Goal: Task Accomplishment & Management: Use online tool/utility

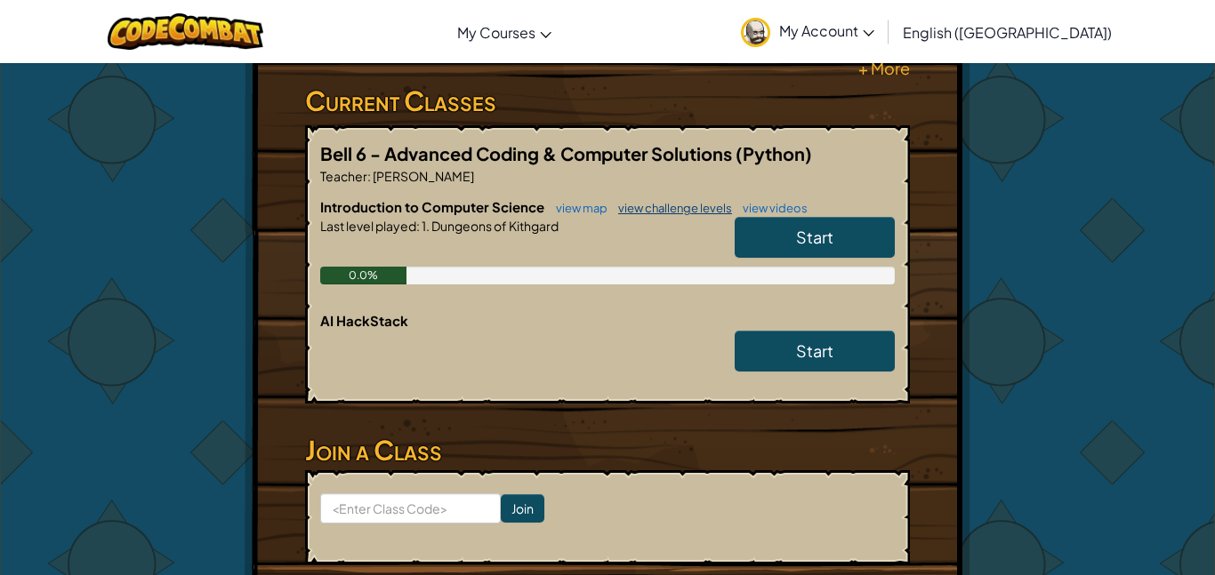
scroll to position [509, 0]
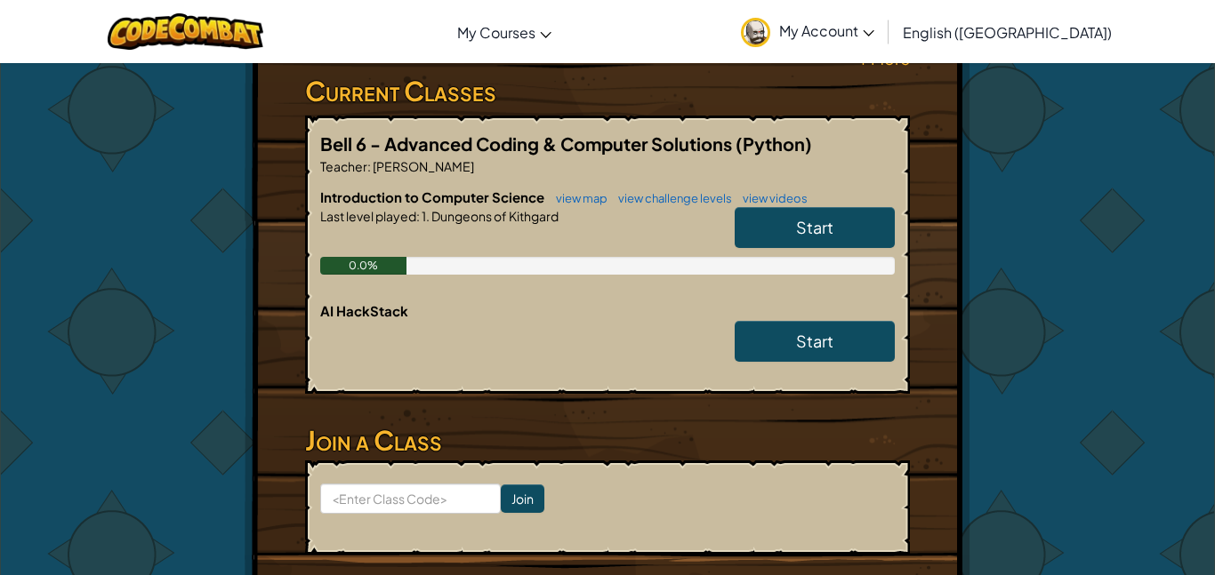
click at [782, 225] on link "Start" at bounding box center [814, 227] width 160 height 41
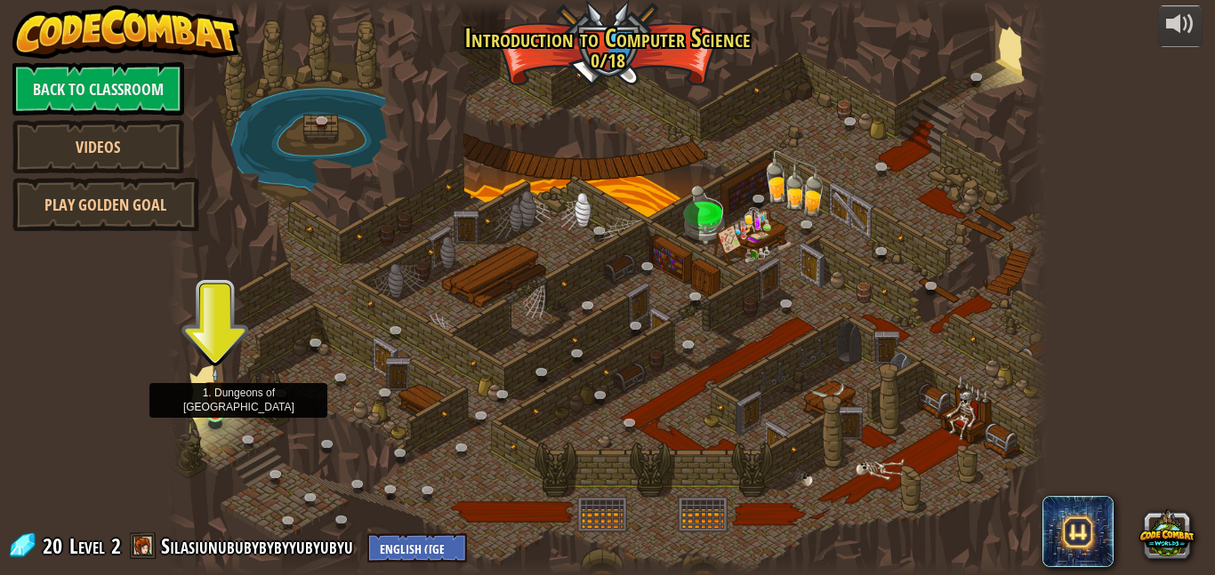
click at [218, 399] on img at bounding box center [215, 391] width 20 height 48
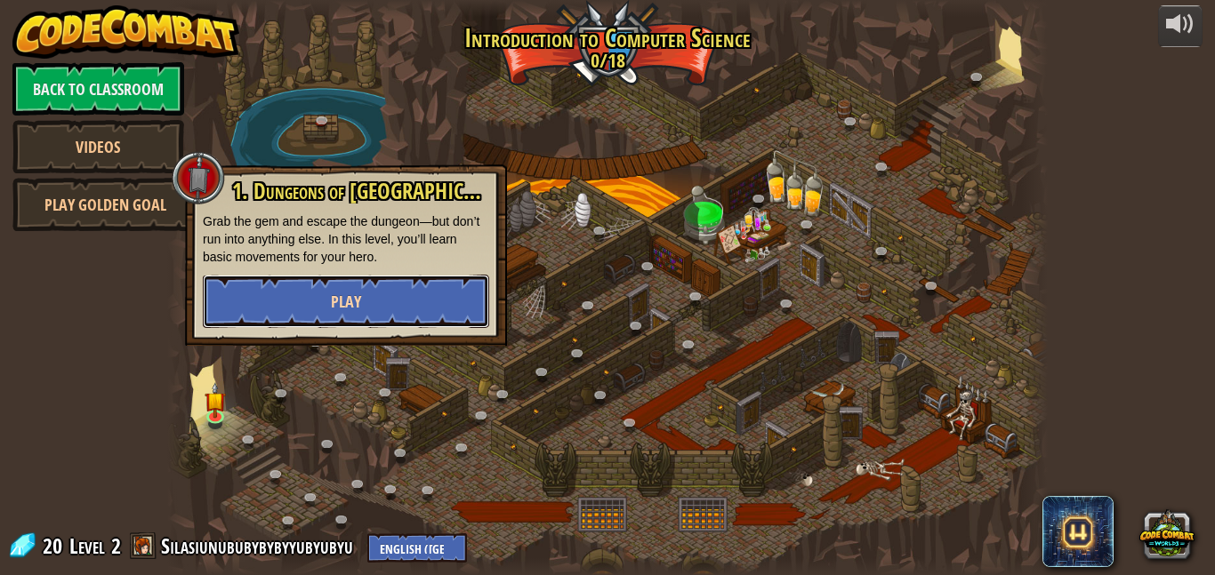
click at [316, 314] on button "Play" at bounding box center [346, 301] width 286 height 53
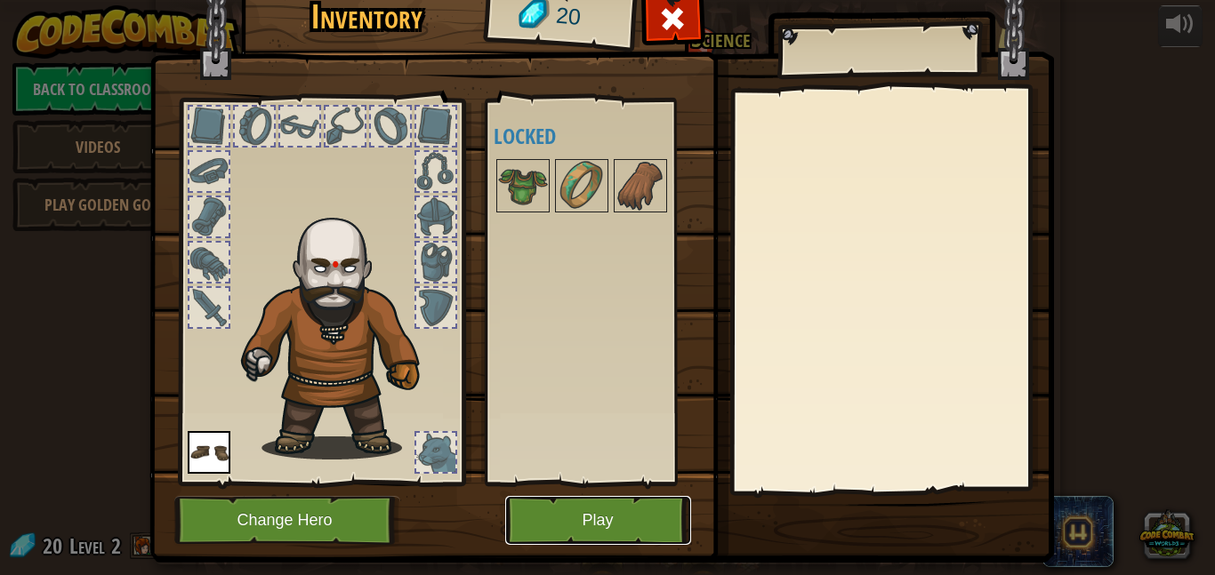
click at [525, 541] on button "Play" at bounding box center [598, 520] width 186 height 49
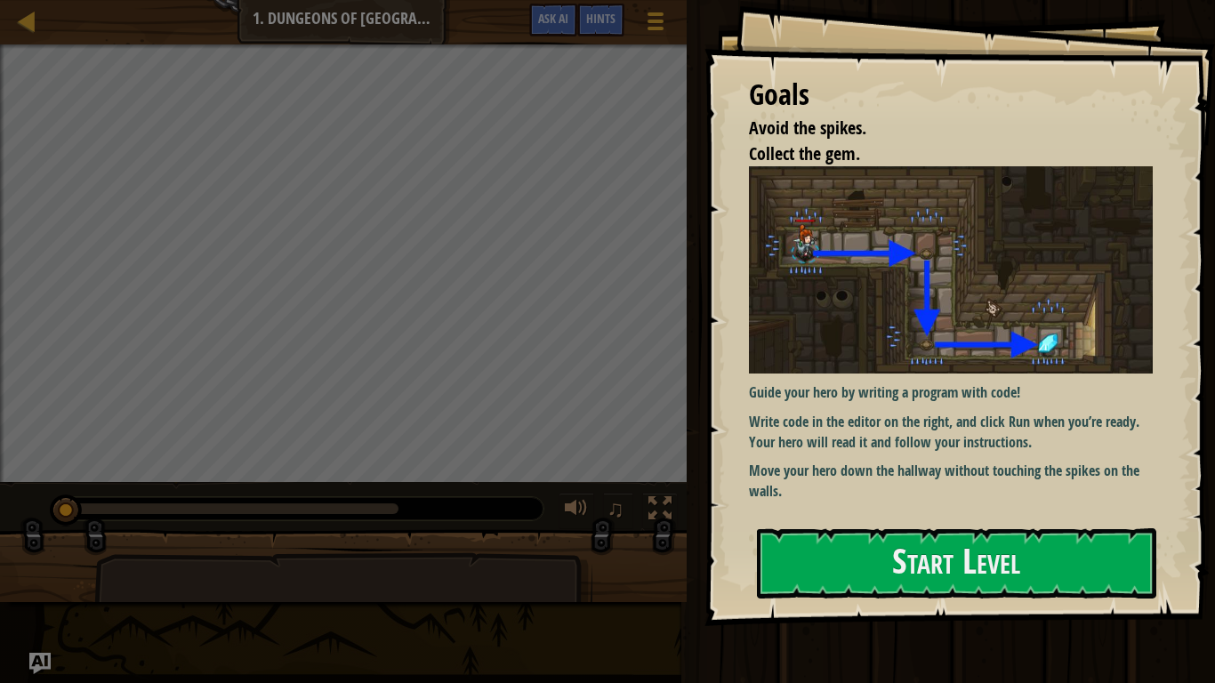
click at [800, 325] on img at bounding box center [951, 269] width 404 height 207
click at [822, 452] on div "Guide your hero by writing a program with code! Write code in the editor on the…" at bounding box center [951, 333] width 404 height 335
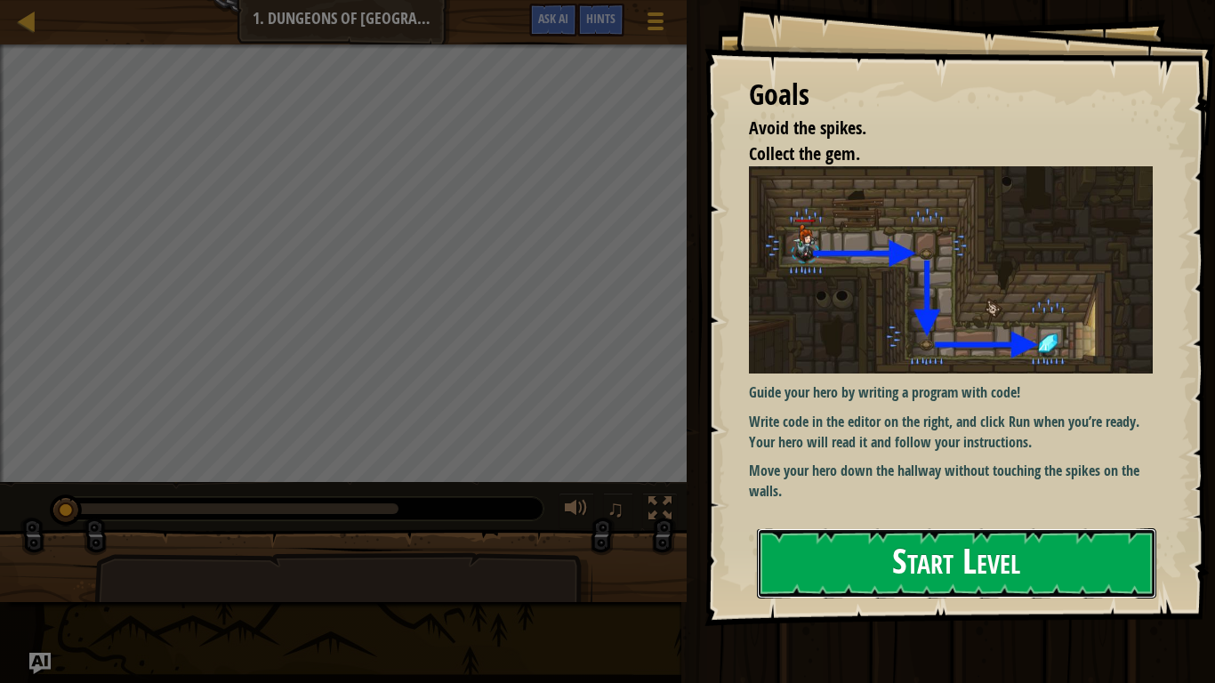
click at [818, 535] on button "Start Level" at bounding box center [956, 563] width 399 height 70
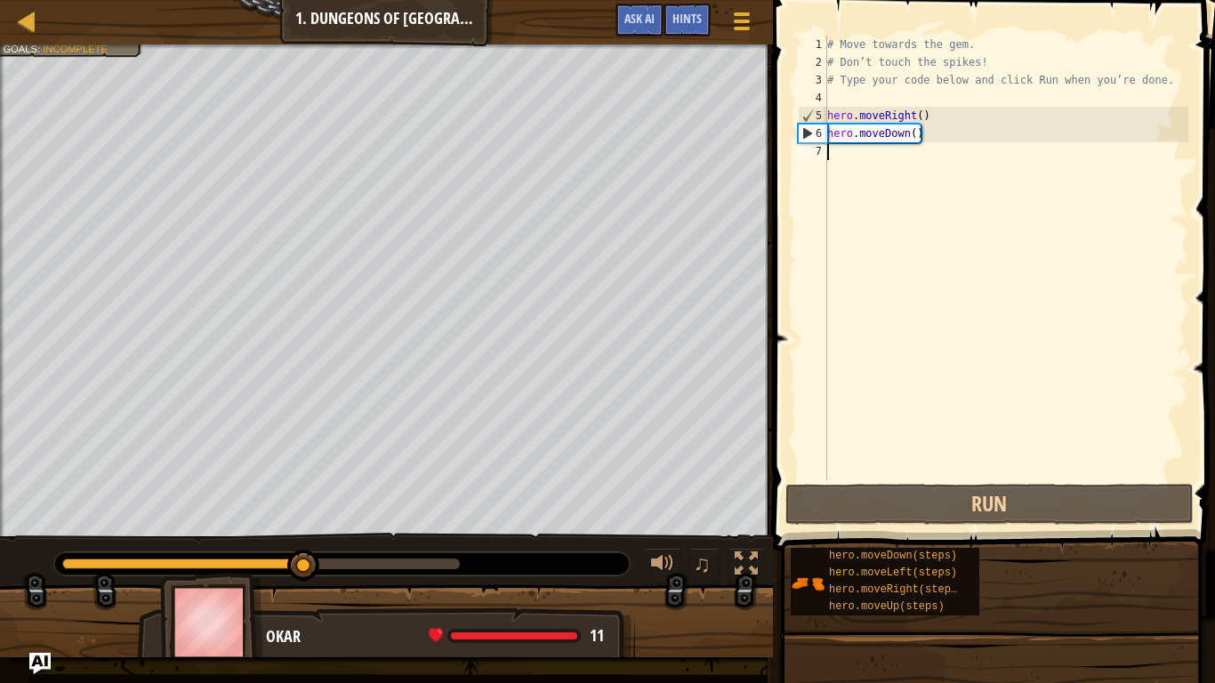
click at [908, 155] on div "# Move towards the gem. # Don’t touch the spikes! # Type your code below and cl…" at bounding box center [1005, 276] width 365 height 480
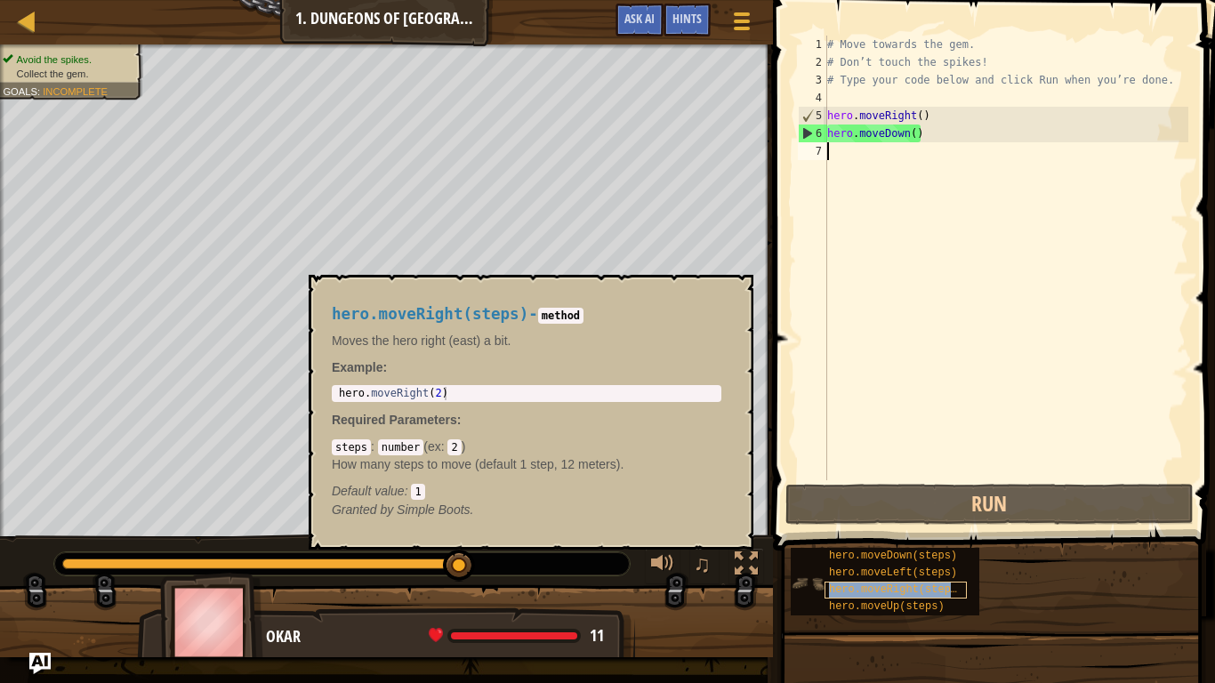
click at [877, 574] on span "hero.moveRight(steps)" at bounding box center [896, 589] width 134 height 12
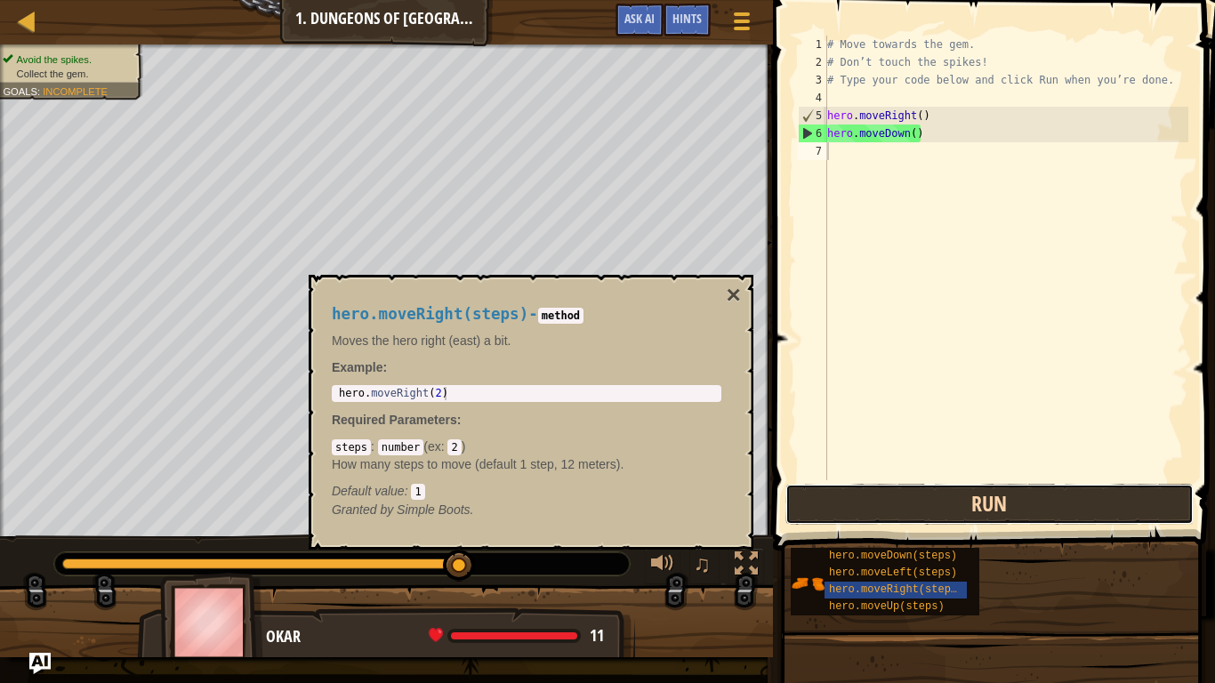
click at [870, 514] on button "Run" at bounding box center [989, 504] width 408 height 41
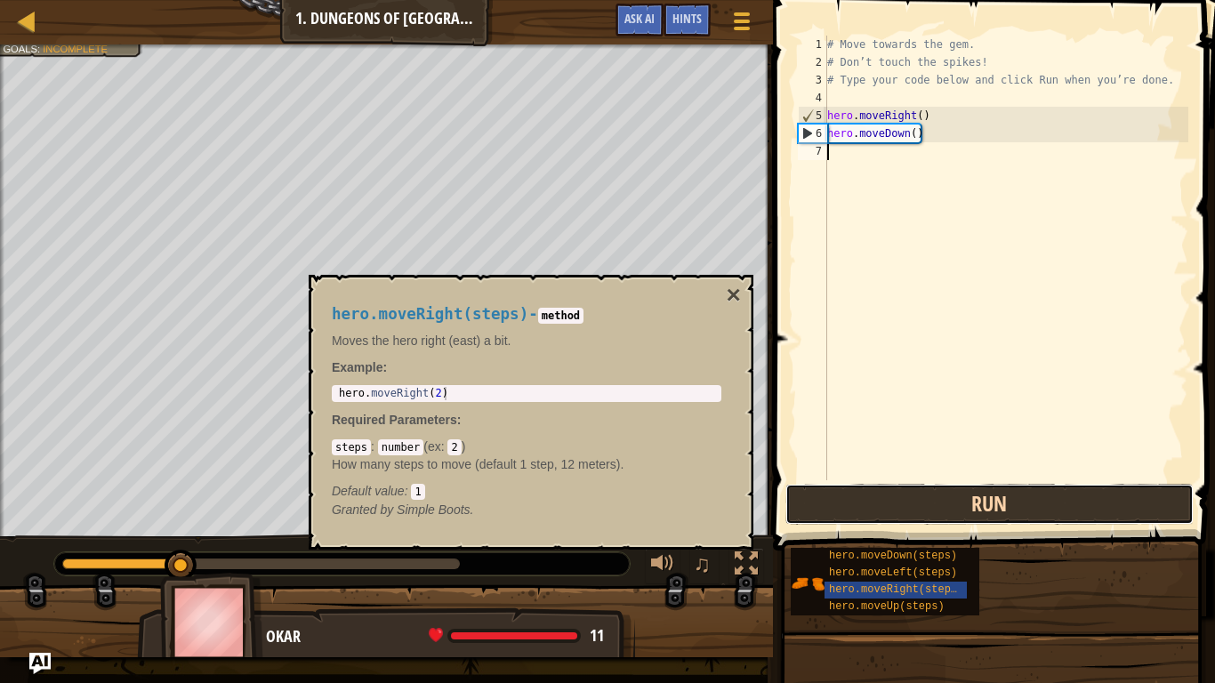
click at [870, 514] on button "Run" at bounding box center [989, 504] width 408 height 41
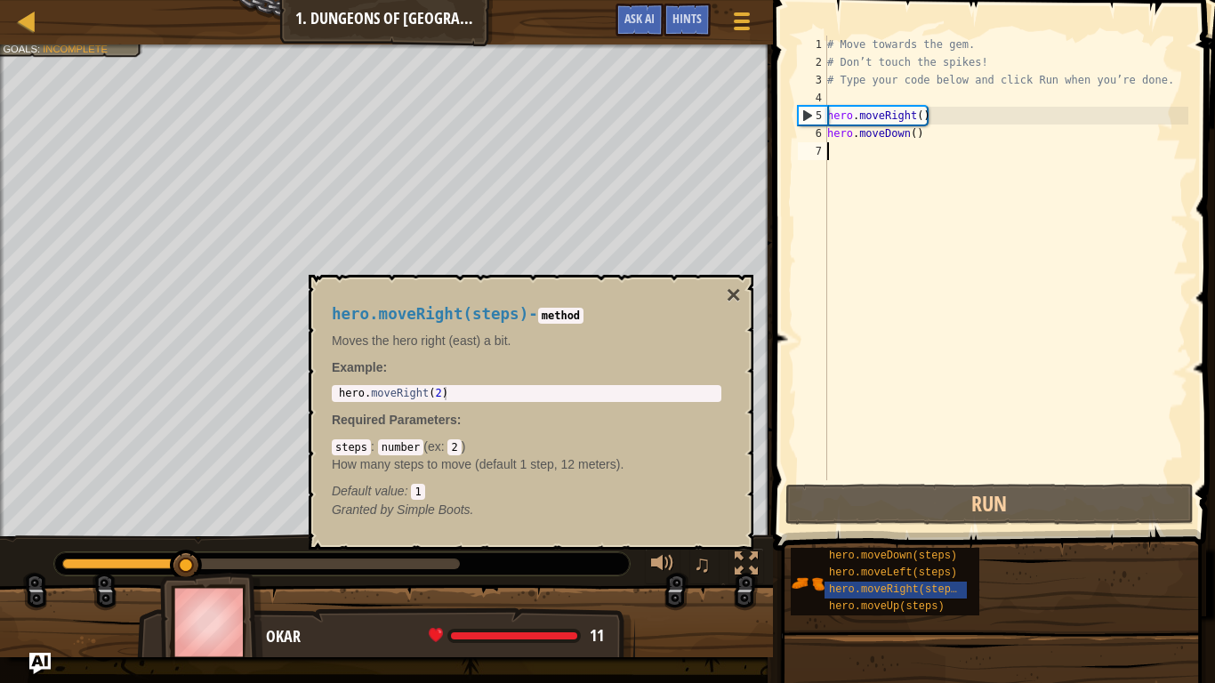
click at [870, 154] on div "# Move towards the gem. # Don’t touch the spikes! # Type your code below and cl…" at bounding box center [1005, 276] width 365 height 480
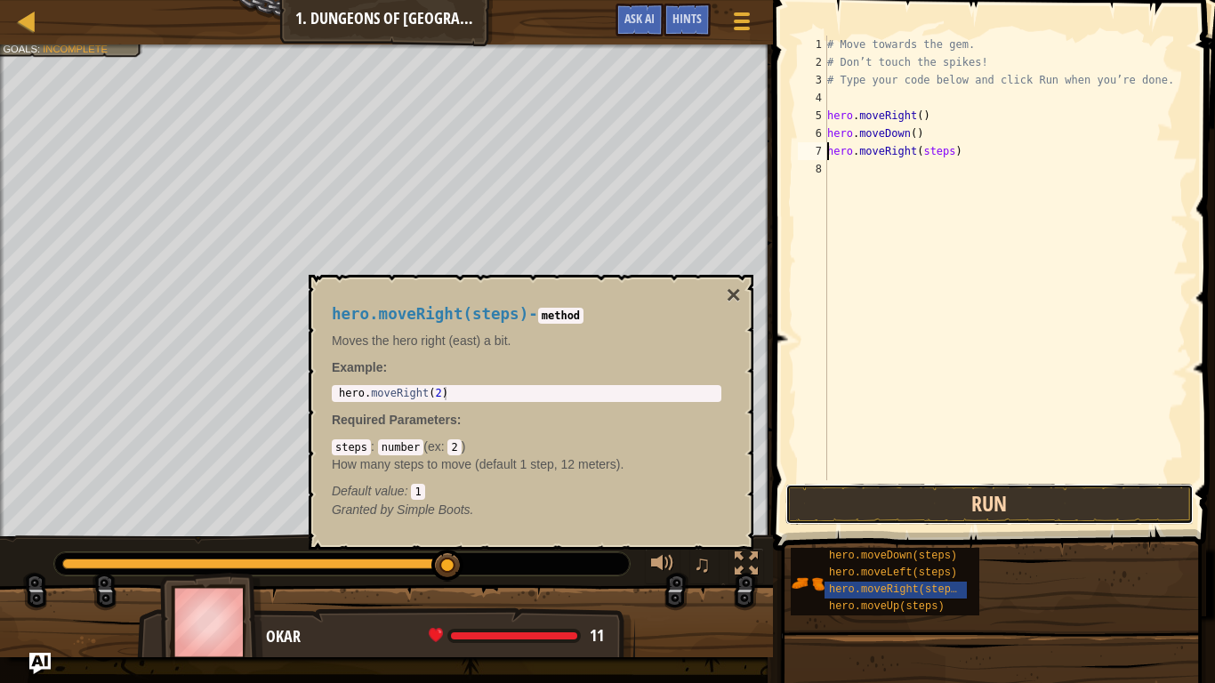
click at [901, 508] on button "Run" at bounding box center [989, 504] width 408 height 41
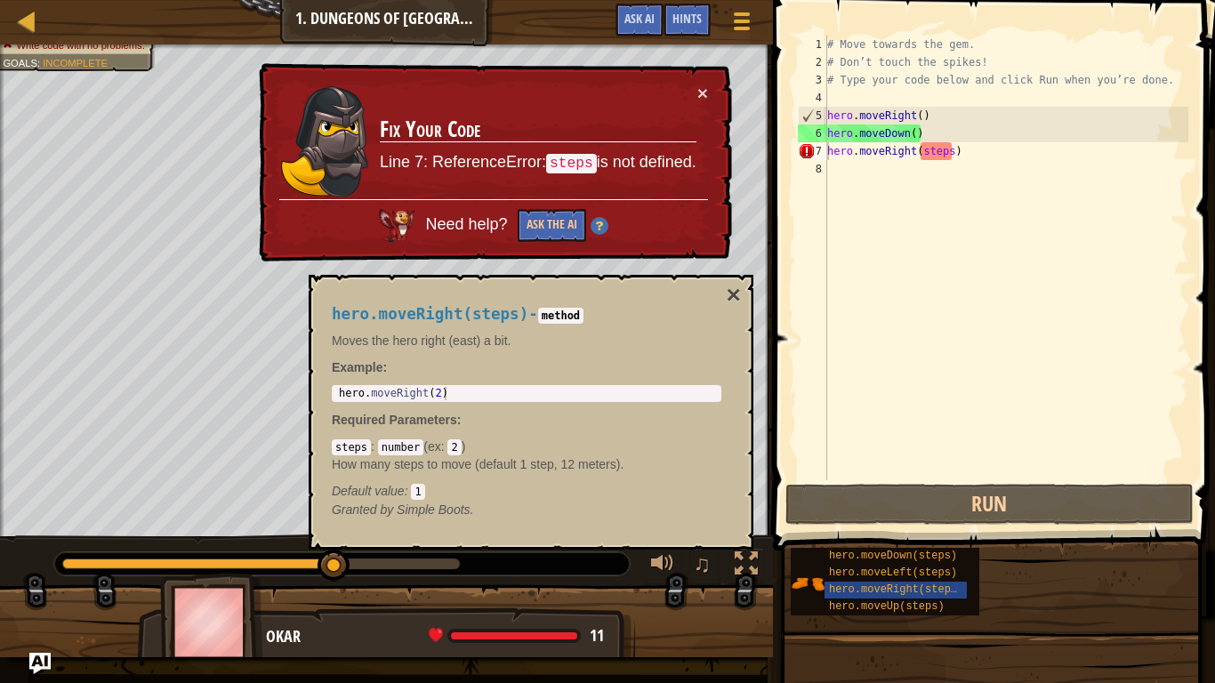
click at [711, 92] on div "× Fix Your Code Line 7: ReferenceError: steps is not defined. Need help? Ask th…" at bounding box center [493, 162] width 477 height 199
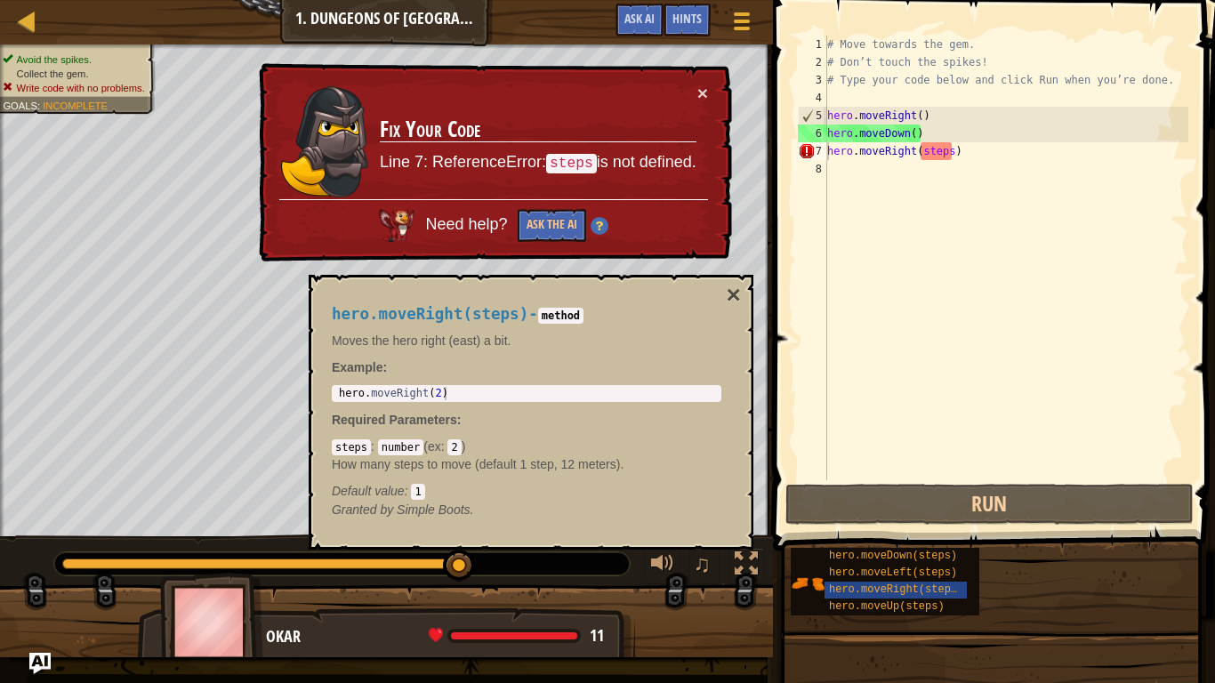
click at [741, 278] on div "hero.moveRight(steps) - method Moves the hero right (east) a bit. Example : 1 h…" at bounding box center [531, 412] width 445 height 275
click at [746, 287] on div "hero.moveRight(steps) - method Moves the hero right (east) a bit. Example : 1 h…" at bounding box center [531, 412] width 445 height 275
click at [736, 285] on button "×" at bounding box center [733, 295] width 14 height 25
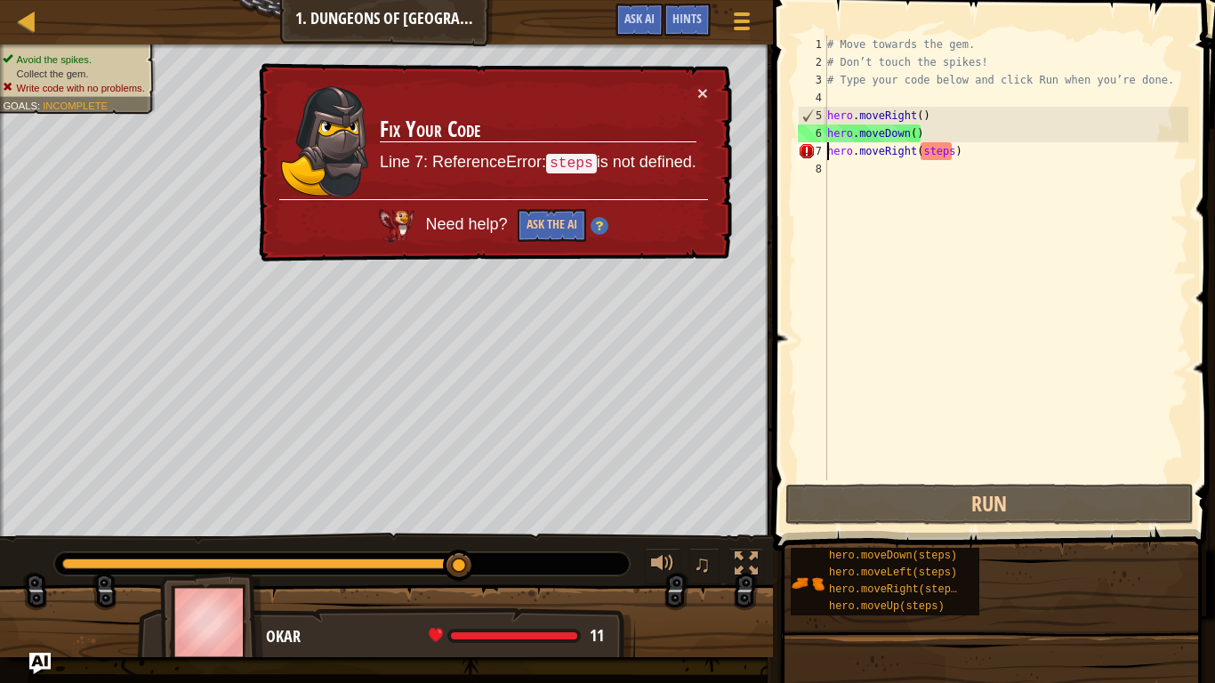
click at [939, 156] on div "# Move towards the gem. # Don’t touch the spikes! # Type your code below and cl…" at bounding box center [1005, 276] width 365 height 480
click at [944, 154] on div "# Move towards the gem. # Don’t touch the spikes! # Type your code below and cl…" at bounding box center [1005, 276] width 365 height 480
click at [950, 155] on div "# Move towards the gem. # Don’t touch the spikes! # Type your code below and cl…" at bounding box center [1005, 276] width 365 height 480
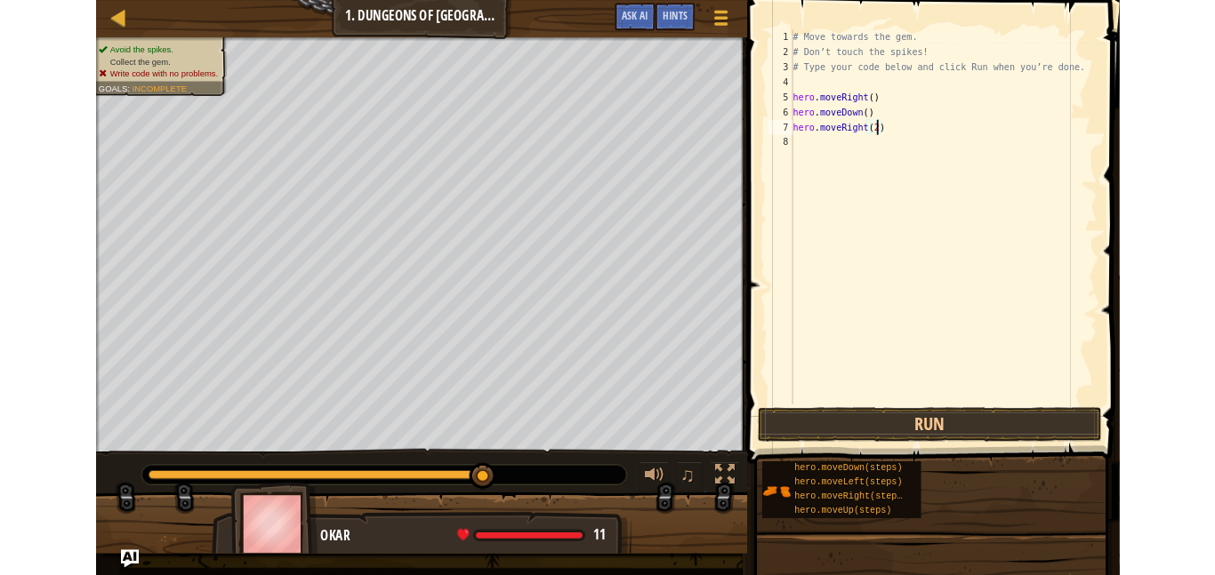
scroll to position [8, 14]
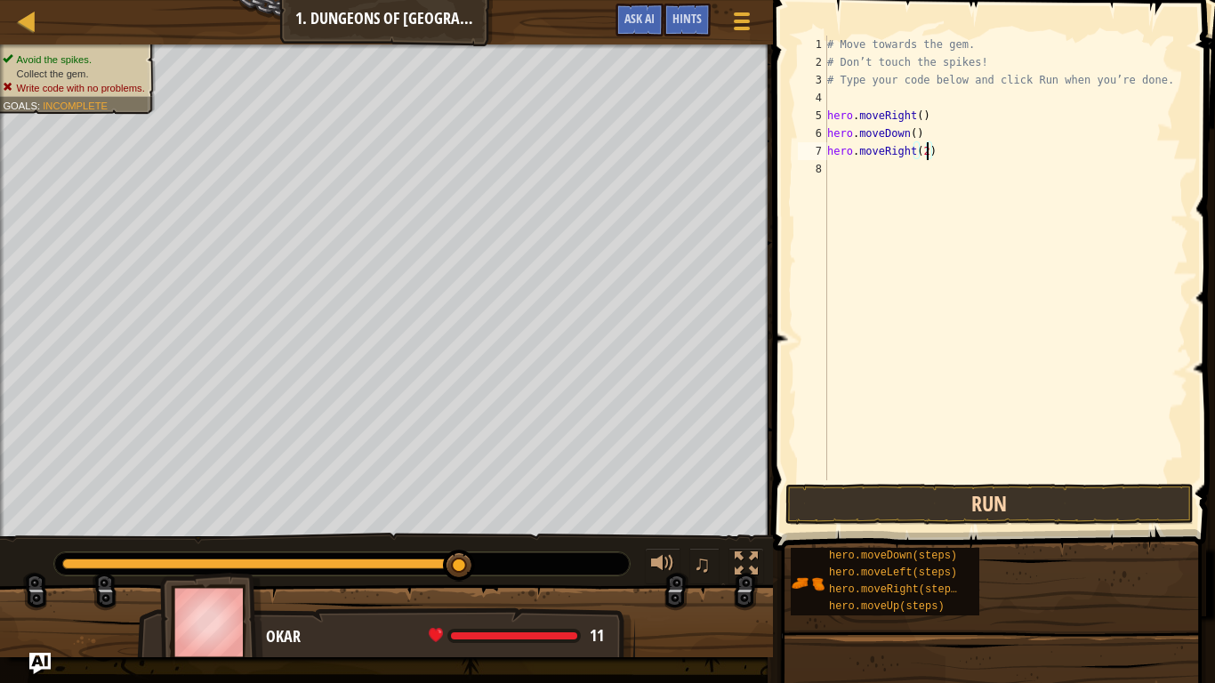
type textarea "hero.moveRight(2)"
click at [960, 511] on button "Run" at bounding box center [989, 504] width 408 height 41
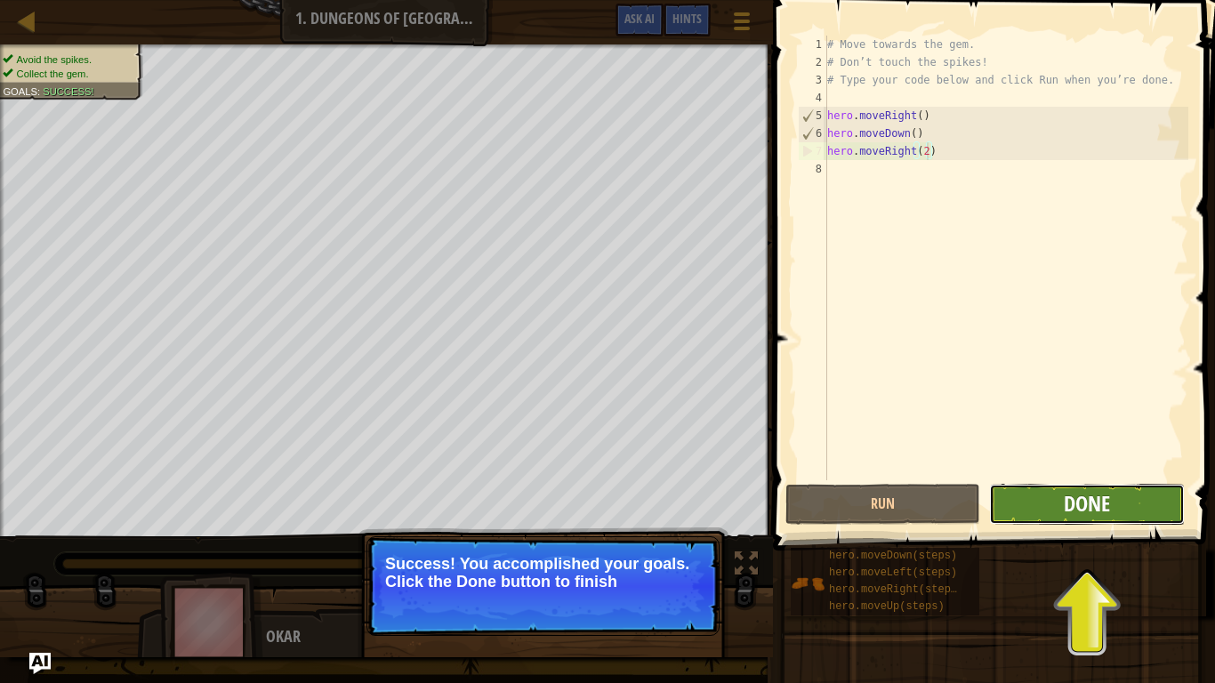
click at [1066, 509] on span "Done" at bounding box center [1086, 503] width 46 height 28
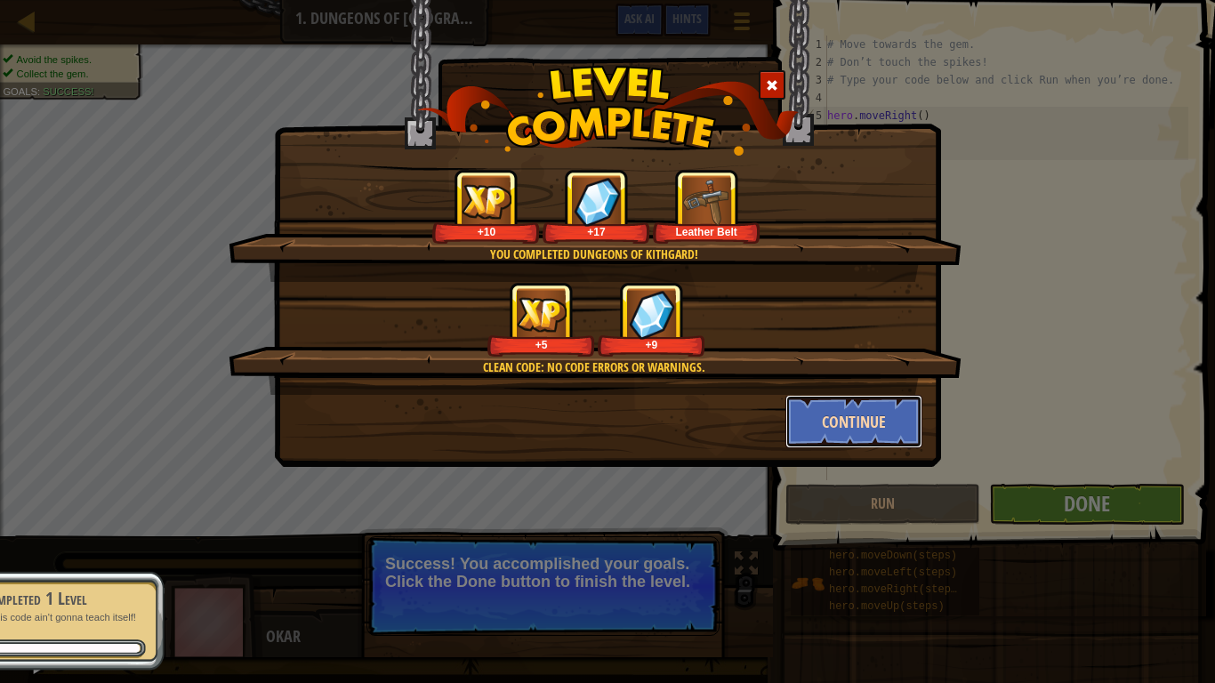
click at [860, 428] on button "Continue" at bounding box center [854, 421] width 138 height 53
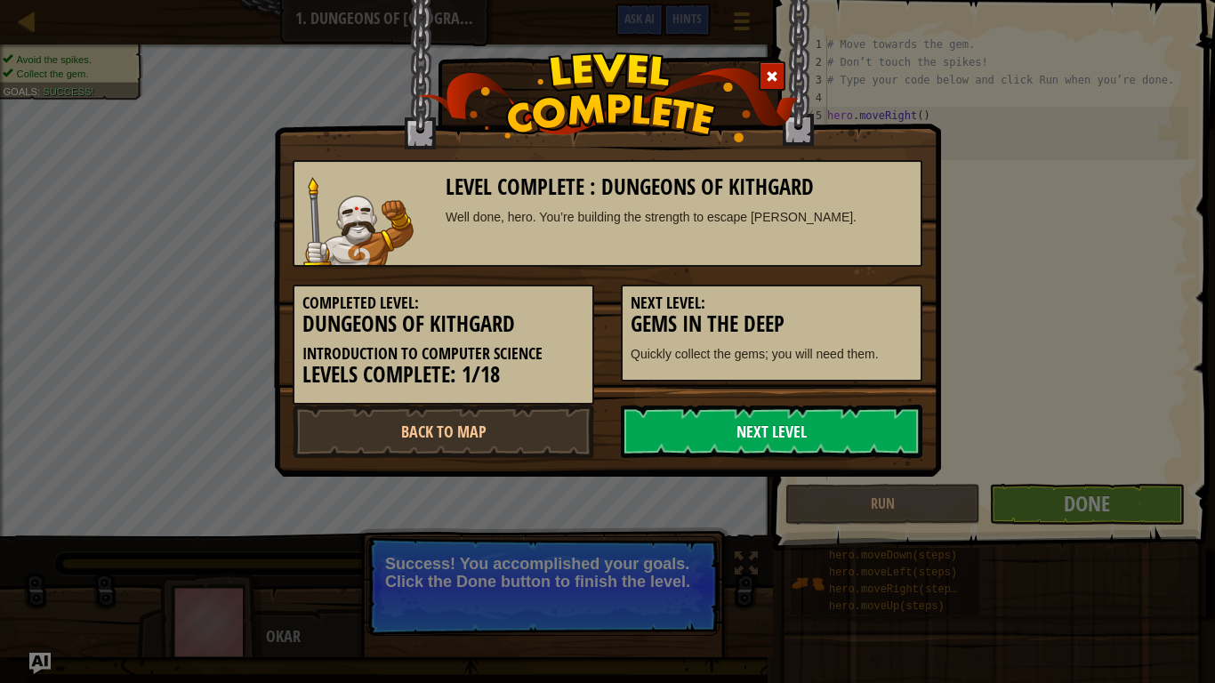
click at [707, 432] on link "Next Level" at bounding box center [771, 431] width 301 height 53
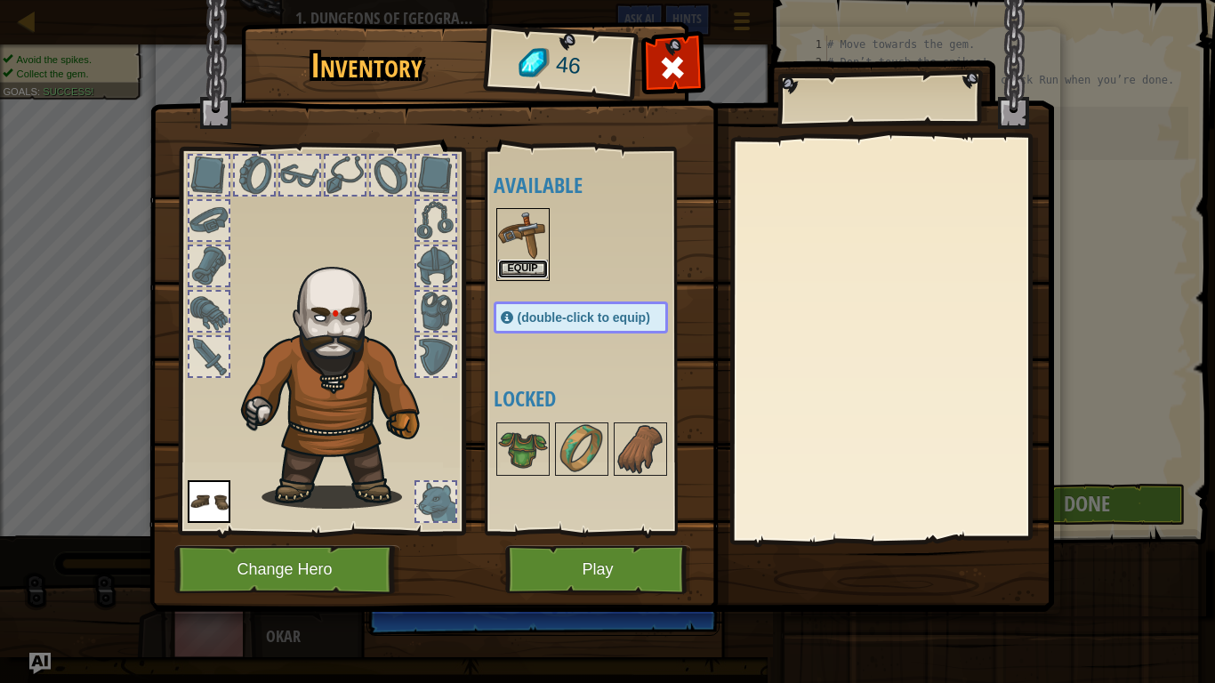
click at [517, 261] on button "Equip" at bounding box center [523, 269] width 50 height 19
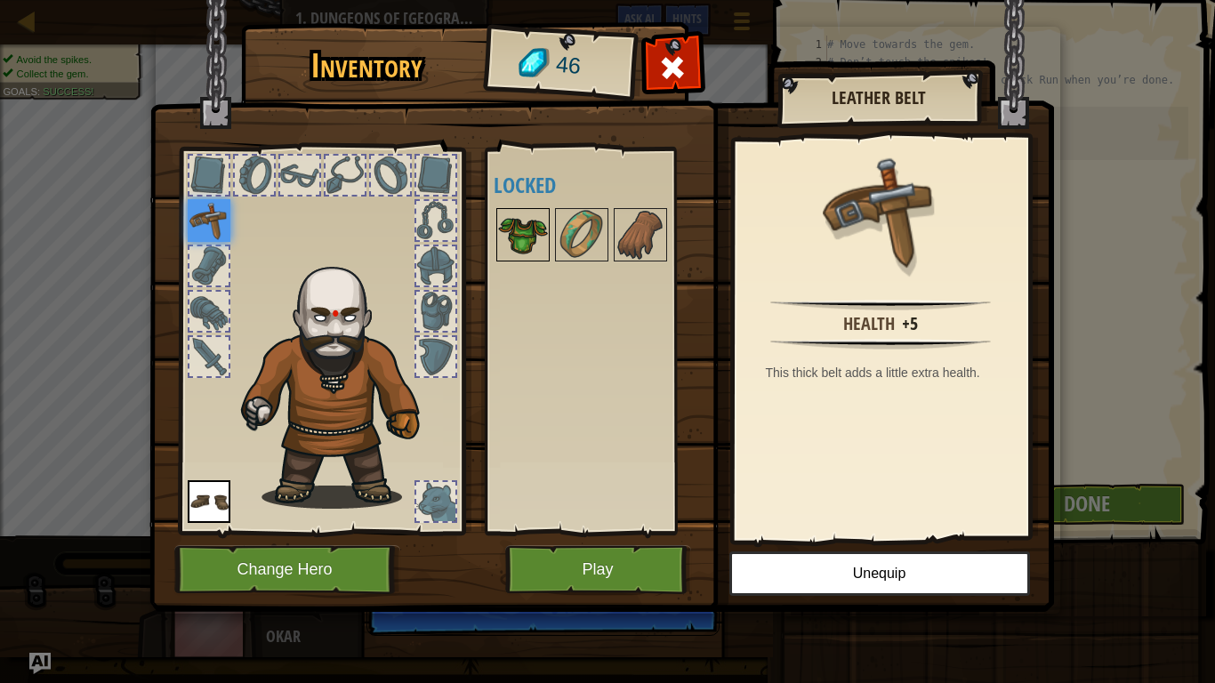
click at [533, 251] on img at bounding box center [523, 235] width 50 height 50
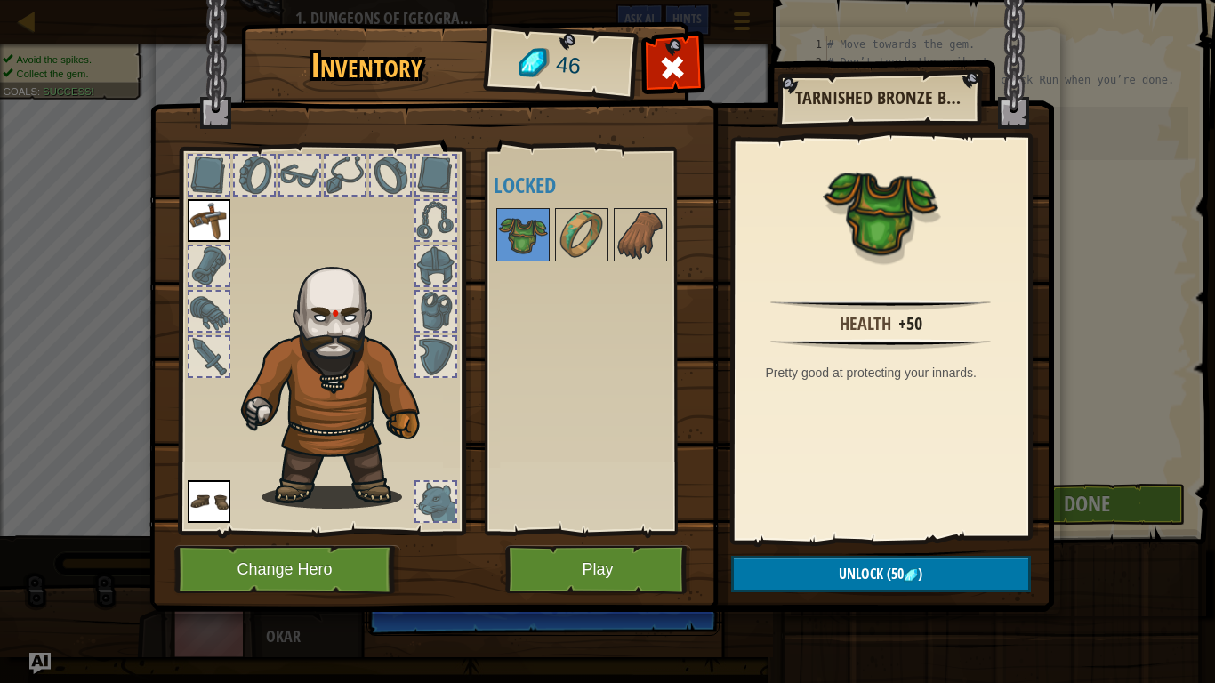
drag, startPoint x: 533, startPoint y: 251, endPoint x: 335, endPoint y: 128, distance: 232.4
click at [335, 128] on div "Inventory 46 Available Equip Equip (double-click to equip) Locked Tarnished Bro…" at bounding box center [608, 320] width 904 height 587
click at [525, 250] on img at bounding box center [523, 235] width 50 height 50
click at [586, 557] on button "Play" at bounding box center [598, 569] width 186 height 49
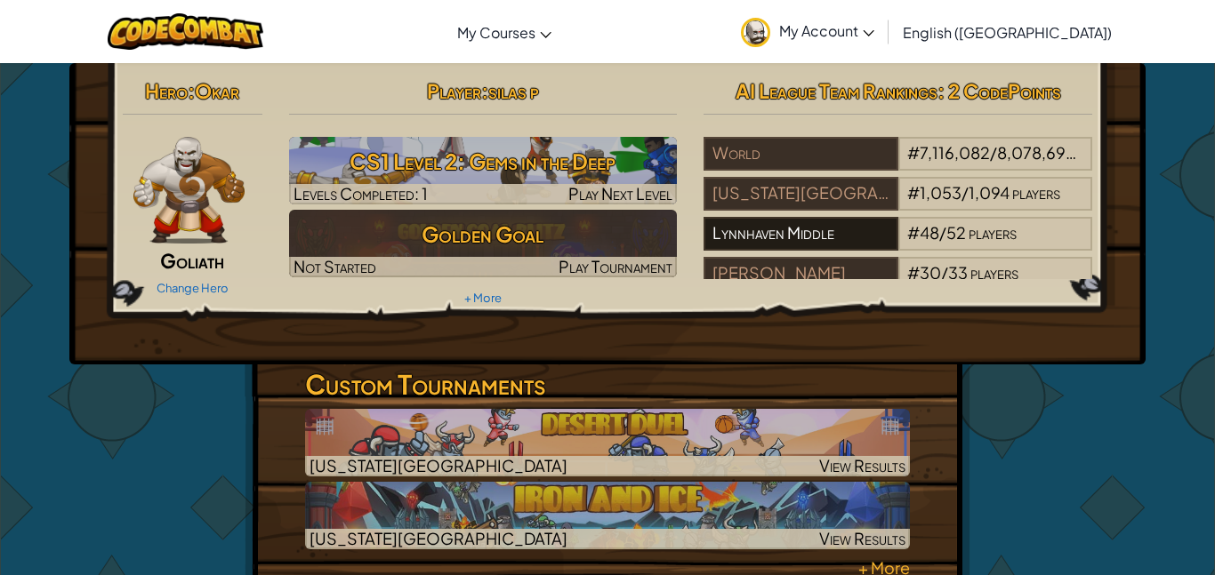
scroll to position [58, 0]
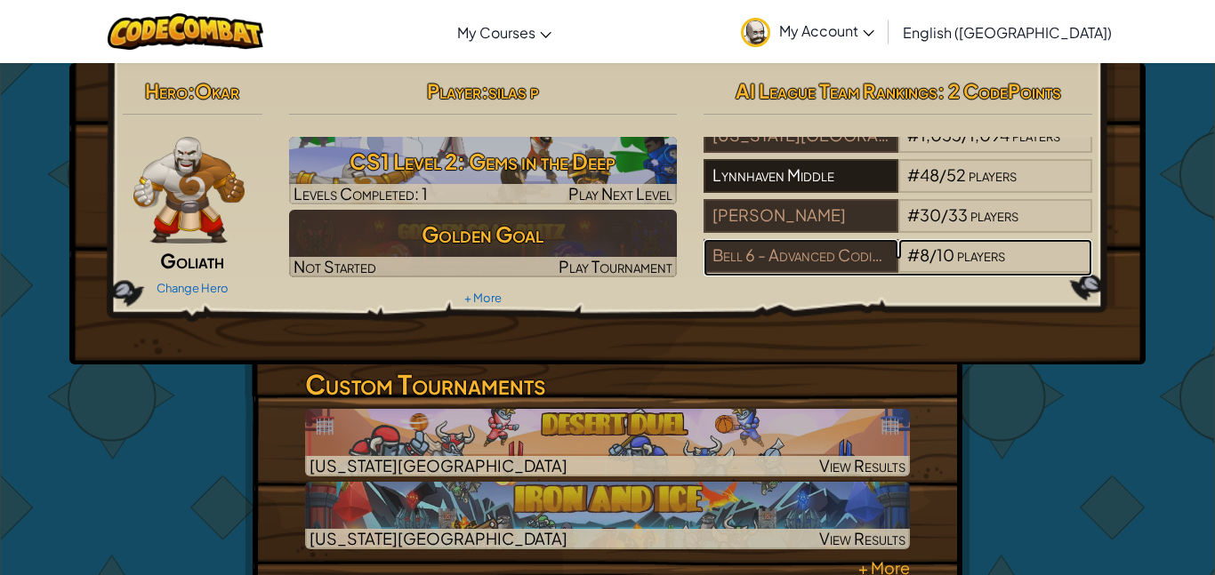
click at [796, 239] on div "Bell 6 - Advanced Coding & Computer Solutions" at bounding box center [800, 256] width 194 height 34
